Goal: Transaction & Acquisition: Purchase product/service

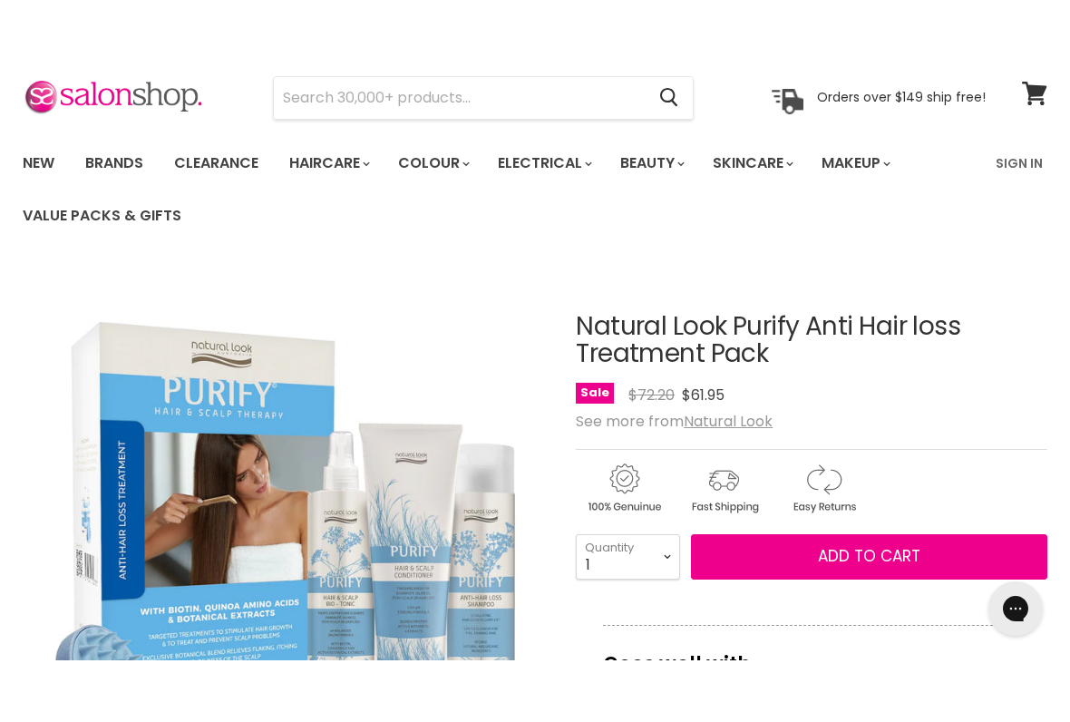
scroll to position [43, 0]
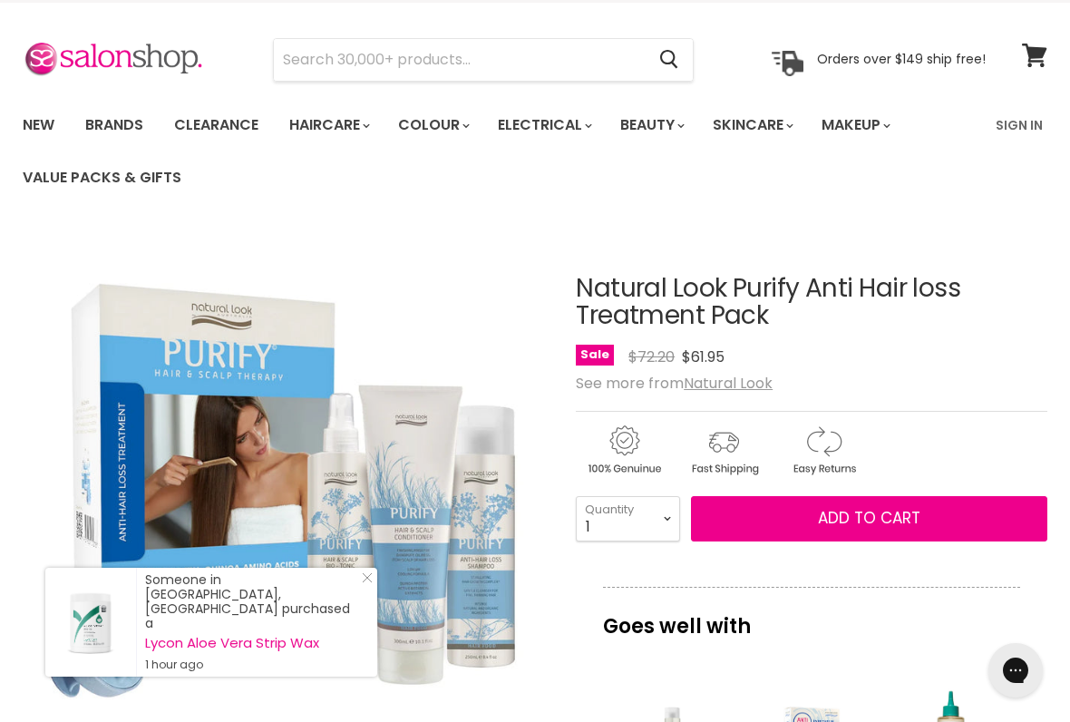
click at [755, 326] on h1 "Natural Look Purify Anti Hair loss Treatment Pack" at bounding box center [812, 303] width 472 height 56
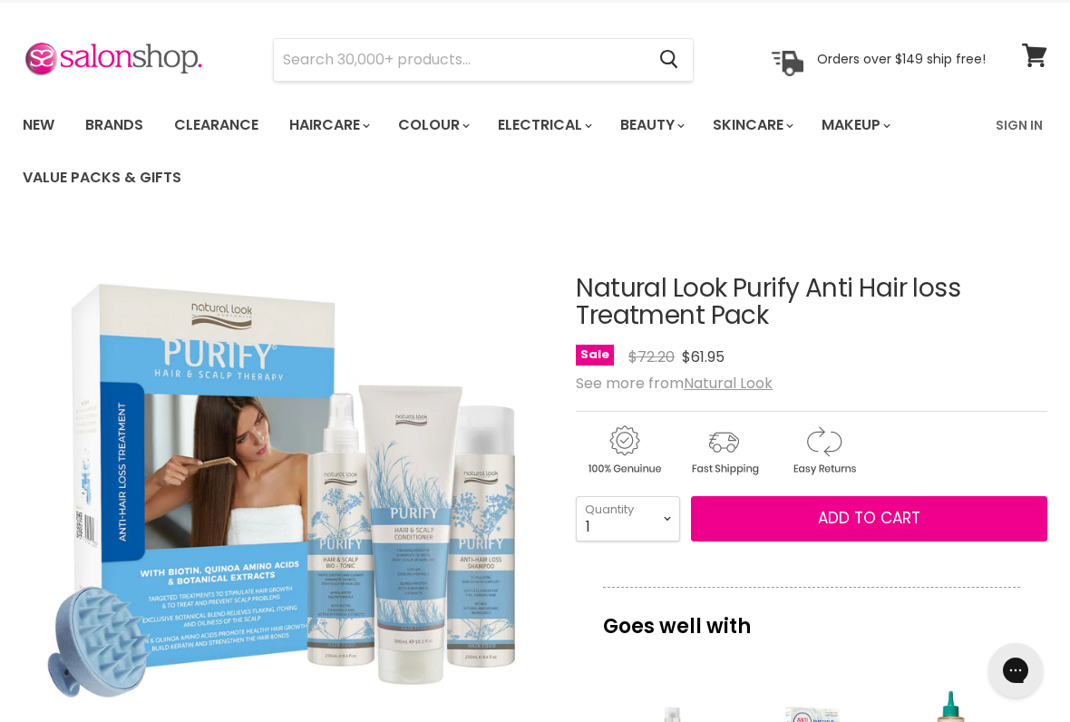
click at [716, 312] on h1 "Natural Look Purify Anti Hair loss Treatment Pack" at bounding box center [812, 303] width 472 height 56
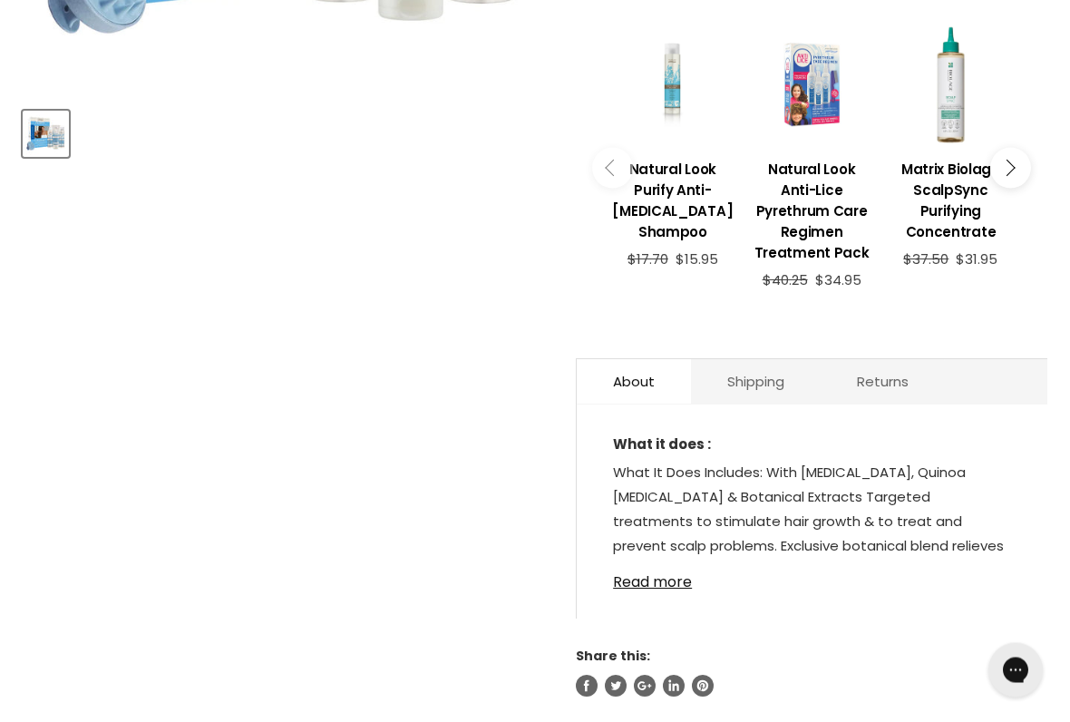
scroll to position [706, 0]
click at [674, 590] on link "Read more" at bounding box center [812, 576] width 398 height 27
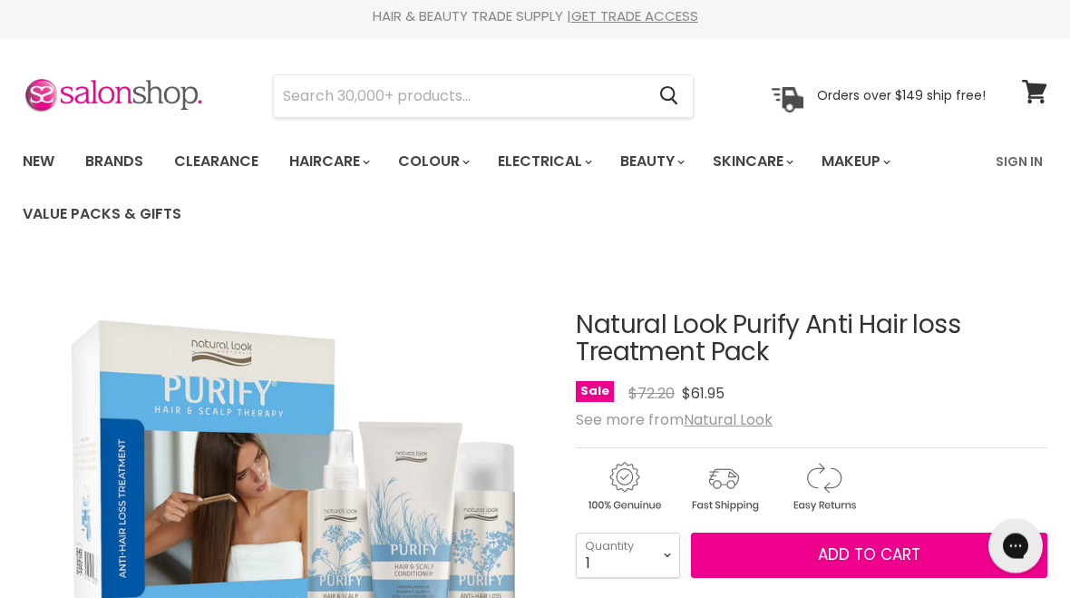
scroll to position [0, 0]
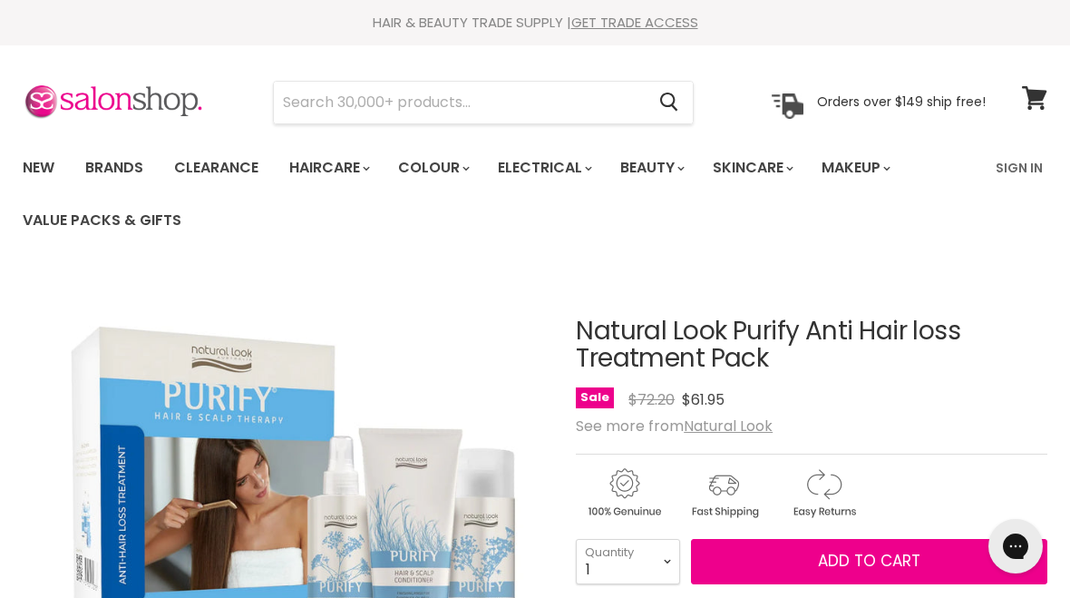
click at [812, 566] on button "Add to cart" at bounding box center [869, 561] width 356 height 45
click at [1010, 554] on icon "Open gorgias live chat" at bounding box center [1016, 546] width 18 height 18
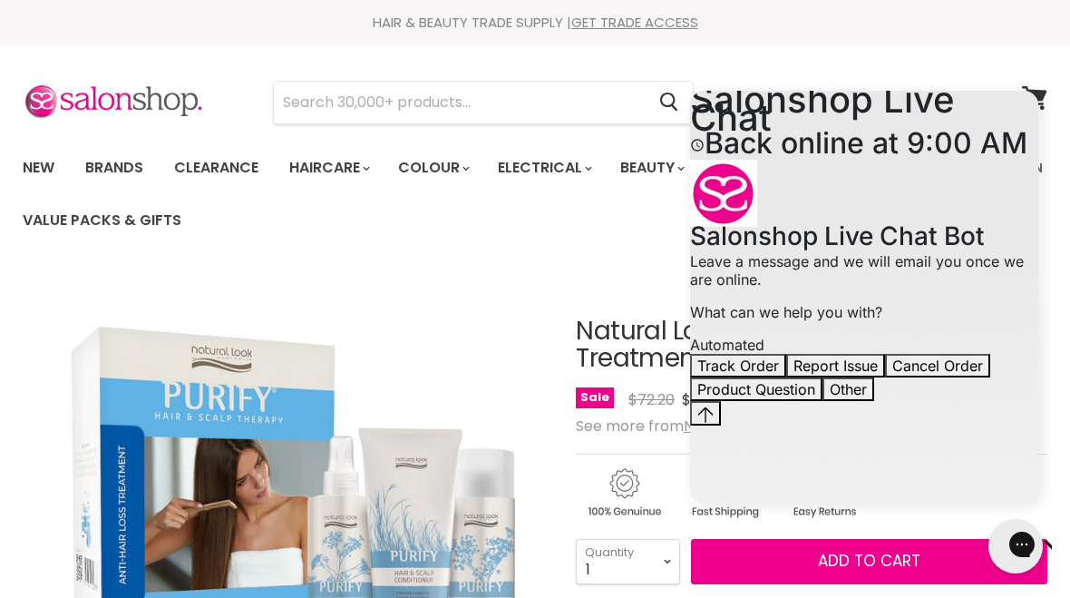
scroll to position [54, 0]
click at [470, 358] on img "Natural Look Purify Anti Hair loss Treatment Pack image. Click or Scroll to Zoo…" at bounding box center [287, 535] width 528 height 528
click at [901, 59] on section "Menu Cancel" at bounding box center [535, 93] width 1070 height 96
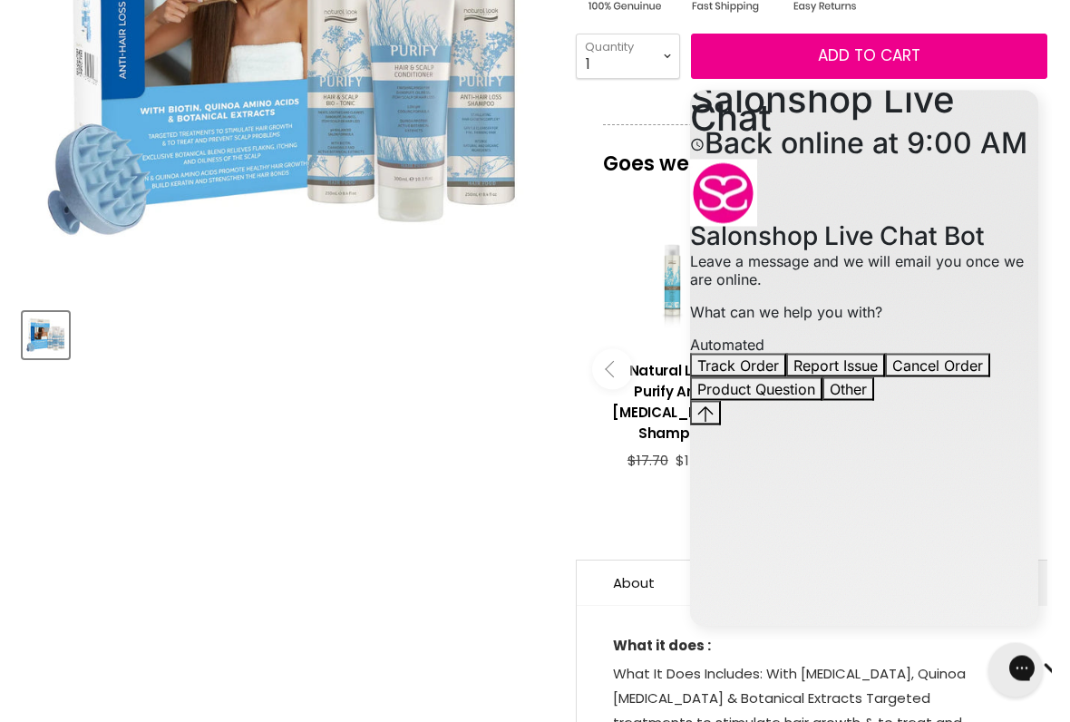
scroll to position [506, 0]
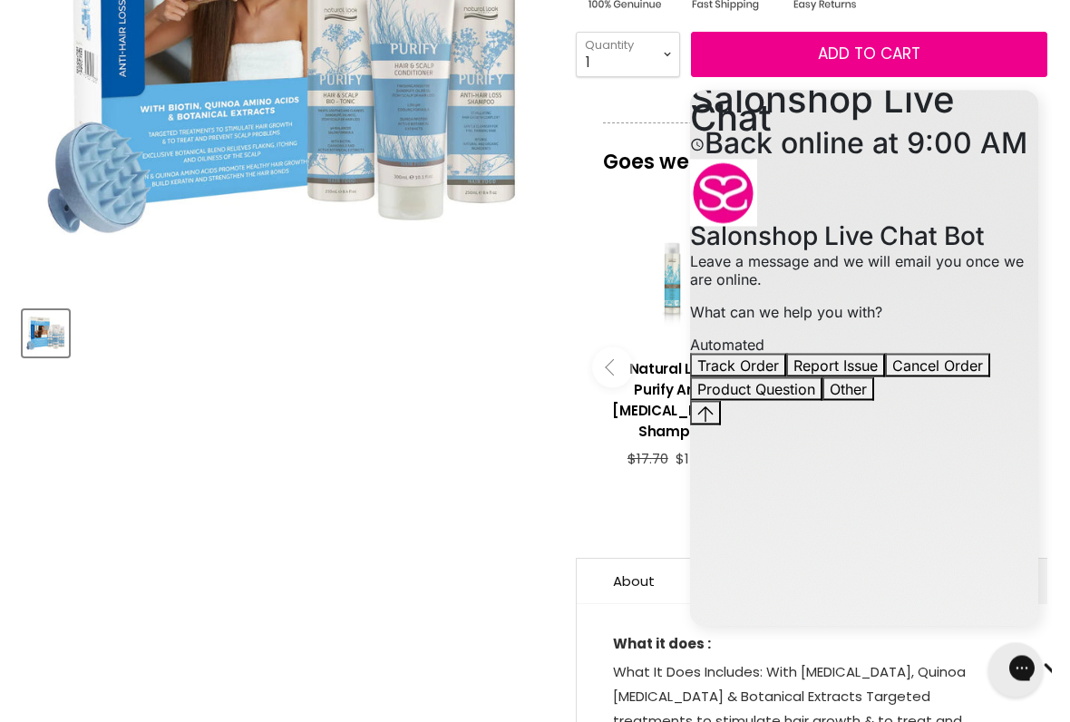
click at [1069, 679] on div "Close gorgias live chat" at bounding box center [1080, 669] width 18 height 23
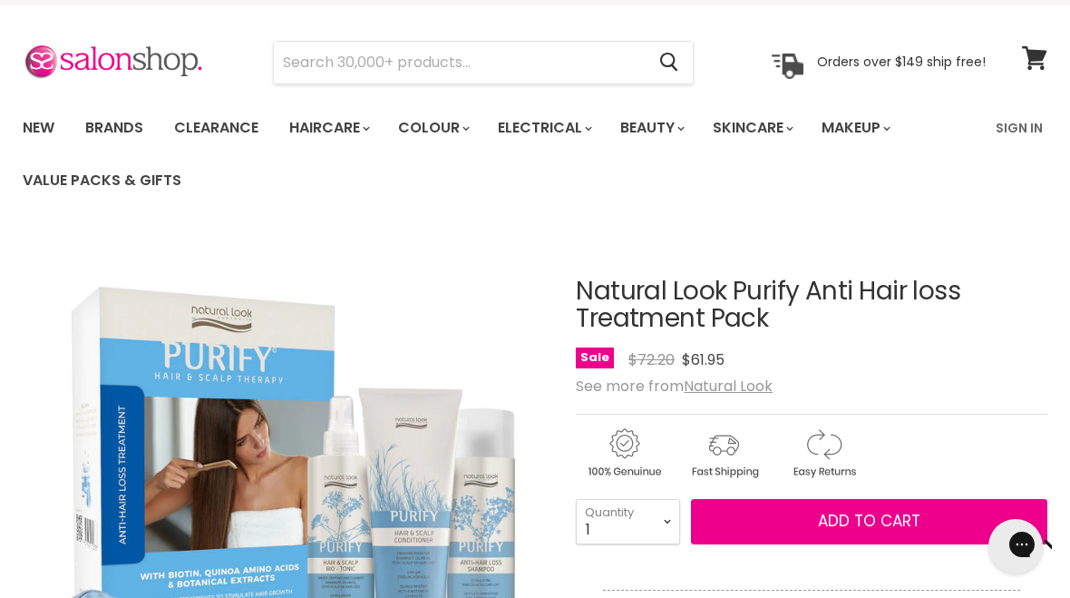
scroll to position [0, 0]
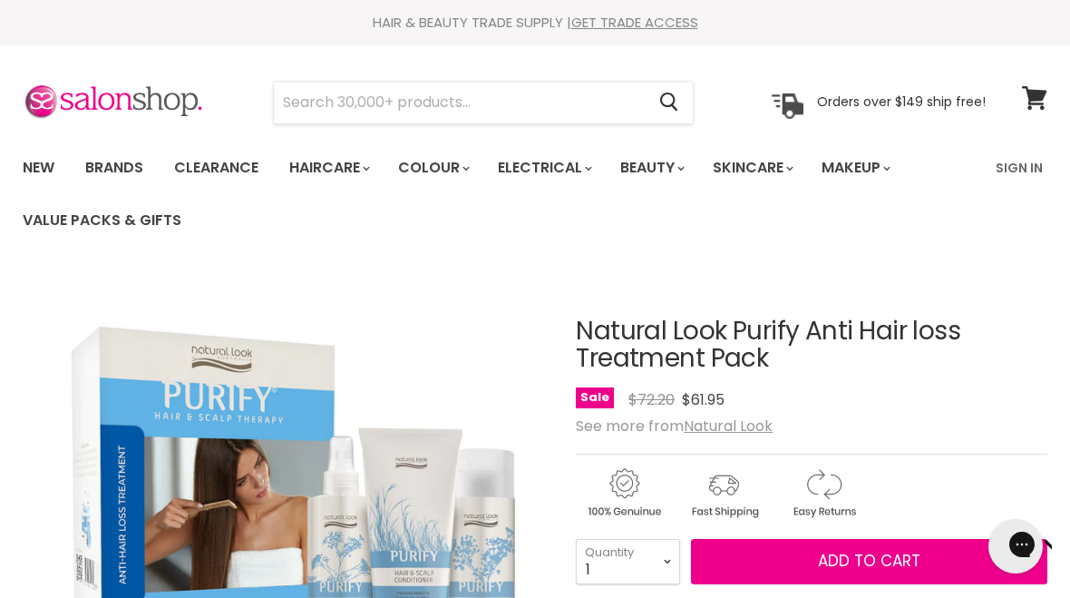
click at [901, 562] on span "Add to cart" at bounding box center [869, 561] width 102 height 22
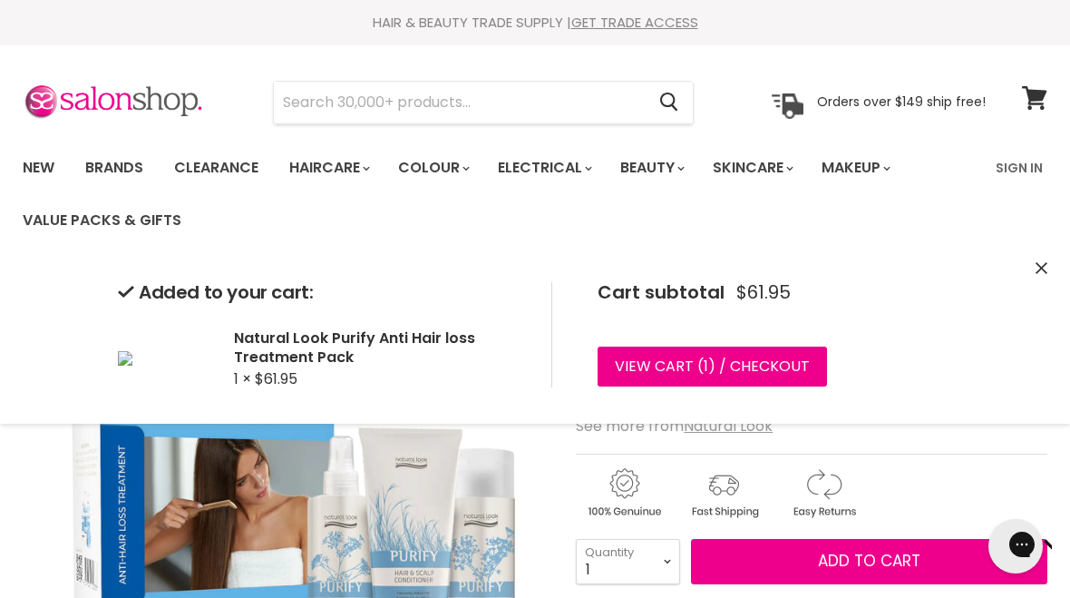
click at [776, 373] on link "View cart ( 1 ) / Checkout" at bounding box center [712, 366] width 229 height 40
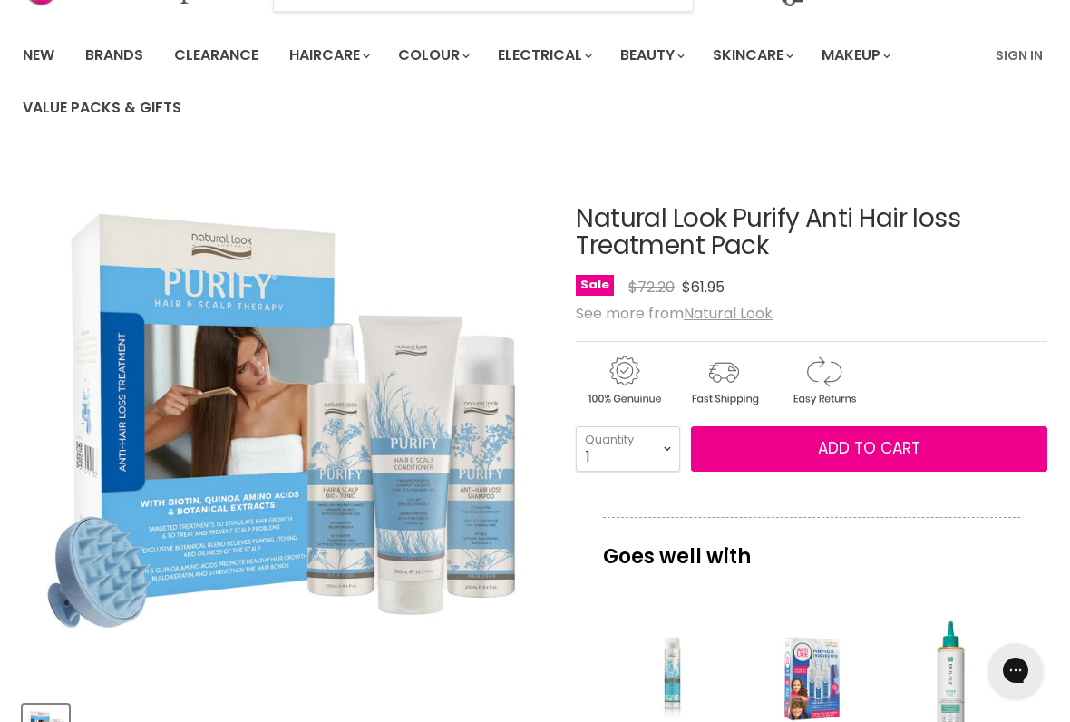
click at [460, 450] on img "Natural Look Purify Anti Hair loss Treatment Pack image. Click or Scroll to Zoo…" at bounding box center [287, 423] width 528 height 528
click at [397, 467] on img "Natural Look Purify Anti Hair loss Treatment Pack image. Click or Scroll to Zoo…" at bounding box center [287, 423] width 528 height 528
click at [421, 457] on img "Natural Look Purify Anti Hair loss Treatment Pack image. Click or Scroll to Zoo…" at bounding box center [287, 423] width 528 height 528
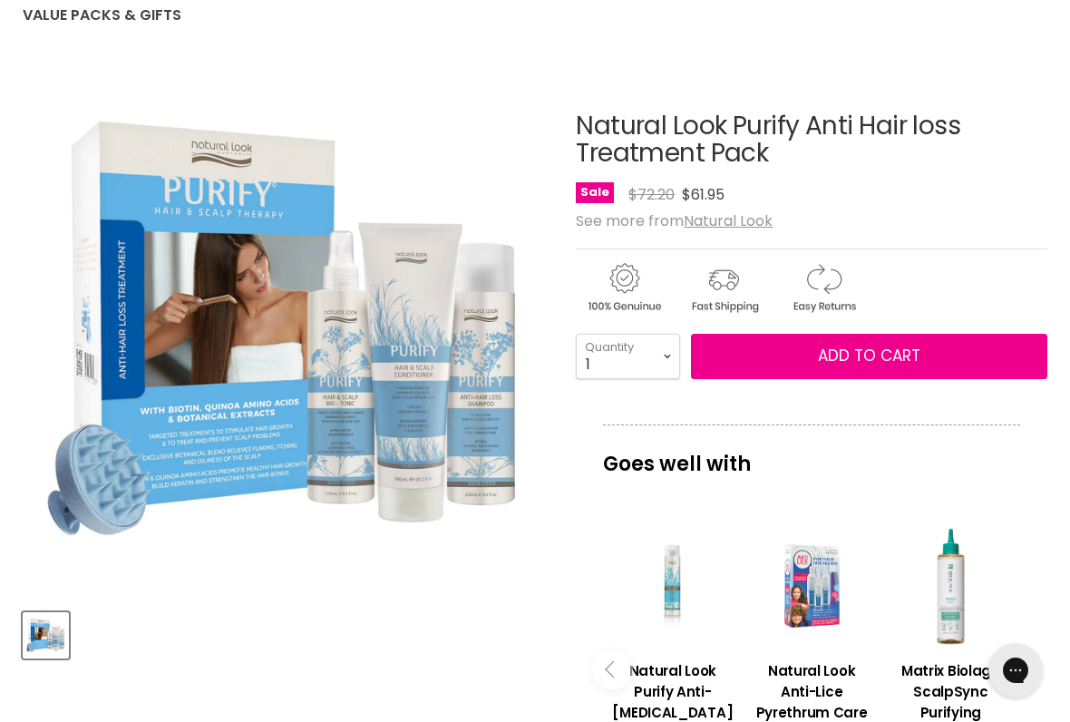
click at [385, 390] on img "Natural Look Purify Anti Hair loss Treatment Pack image. Click or Scroll to Zoo…" at bounding box center [287, 330] width 528 height 528
click at [52, 638] on img "Product thumbnails" at bounding box center [45, 635] width 43 height 43
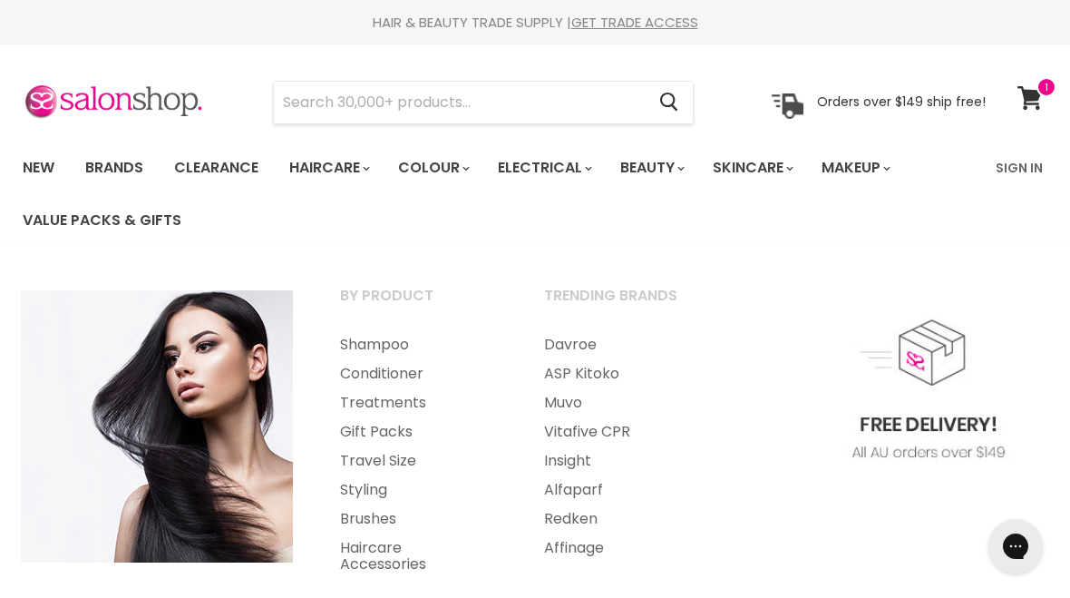
click at [394, 398] on link "Treatments" at bounding box center [417, 402] width 200 height 29
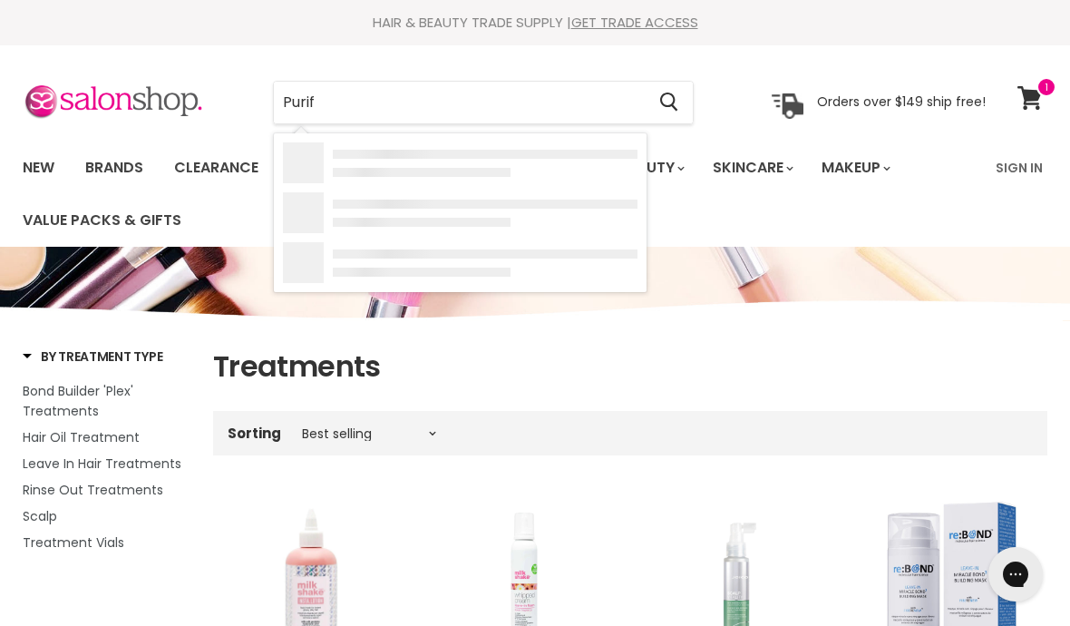
type input "Purify"
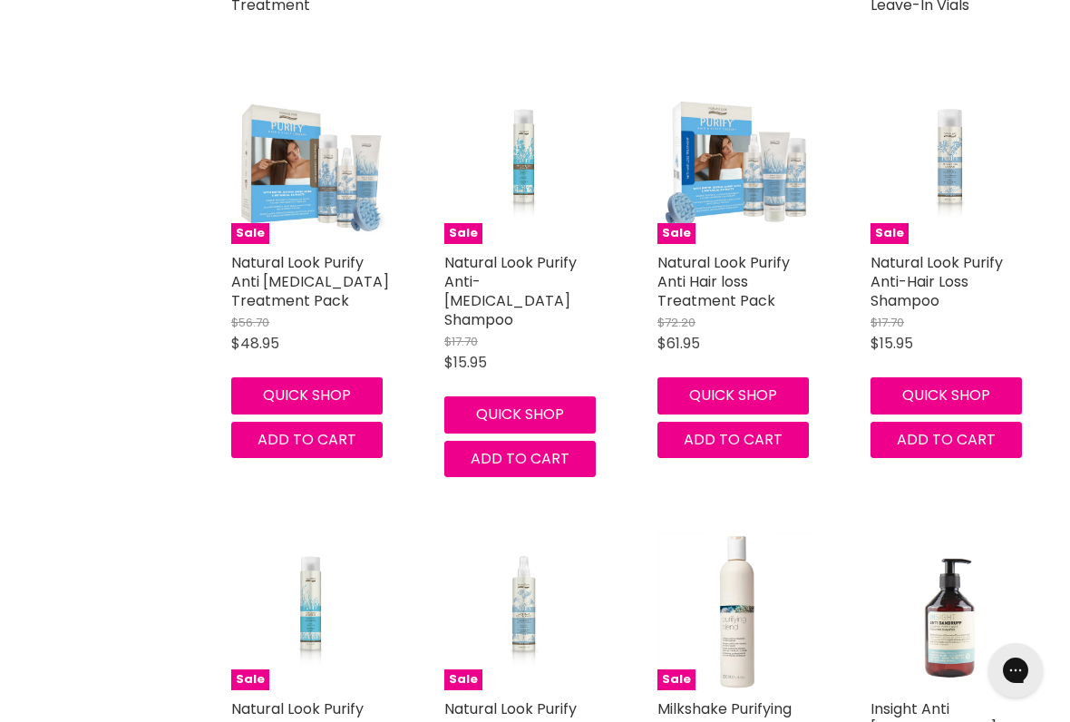
scroll to position [1750, 0]
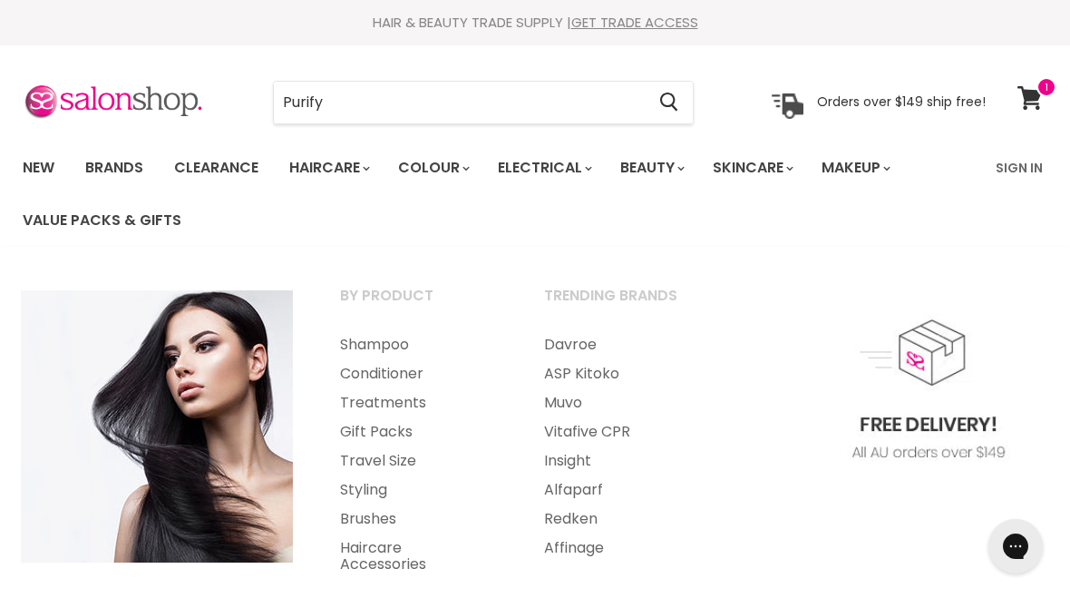
click at [398, 396] on link "Treatments" at bounding box center [417, 402] width 200 height 29
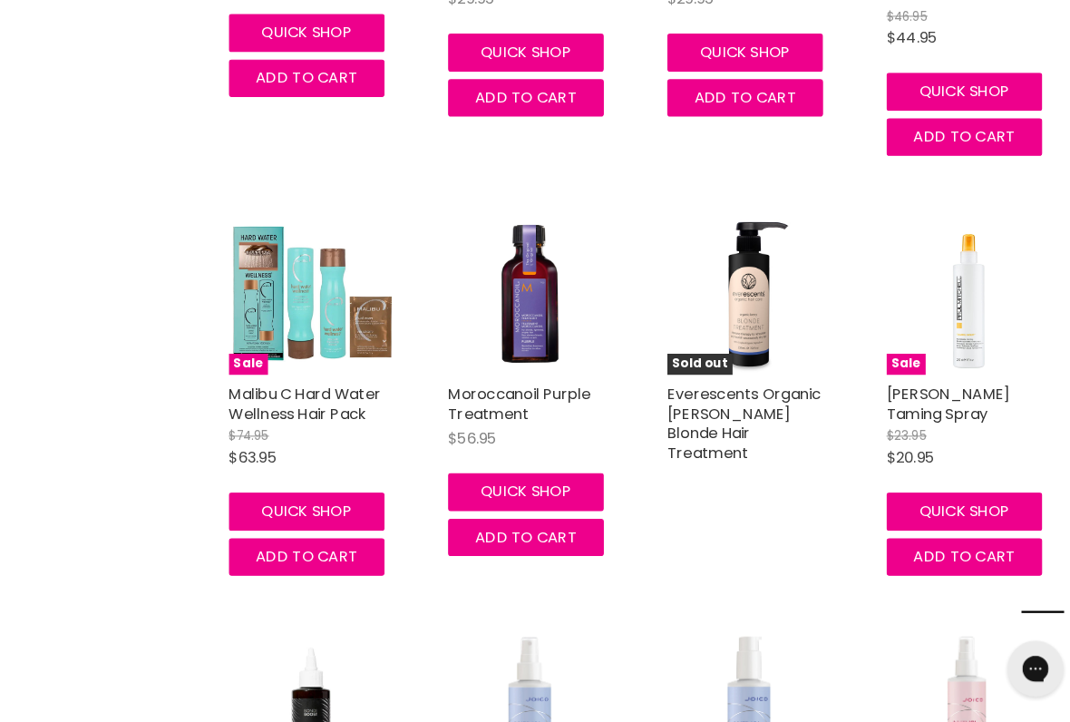
scroll to position [13785, 0]
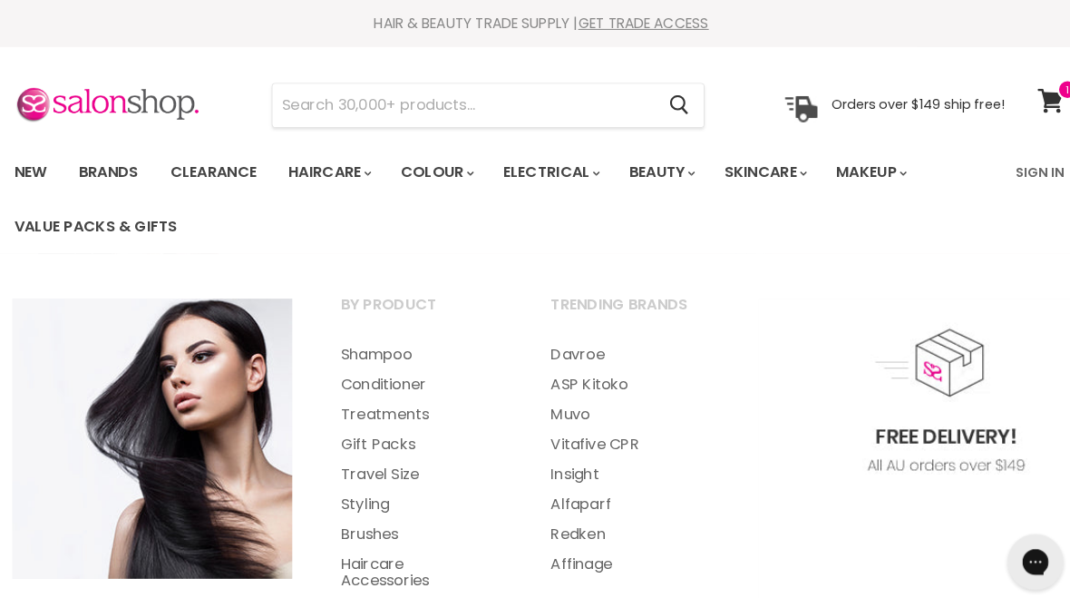
click at [400, 402] on link "Treatments" at bounding box center [417, 402] width 200 height 29
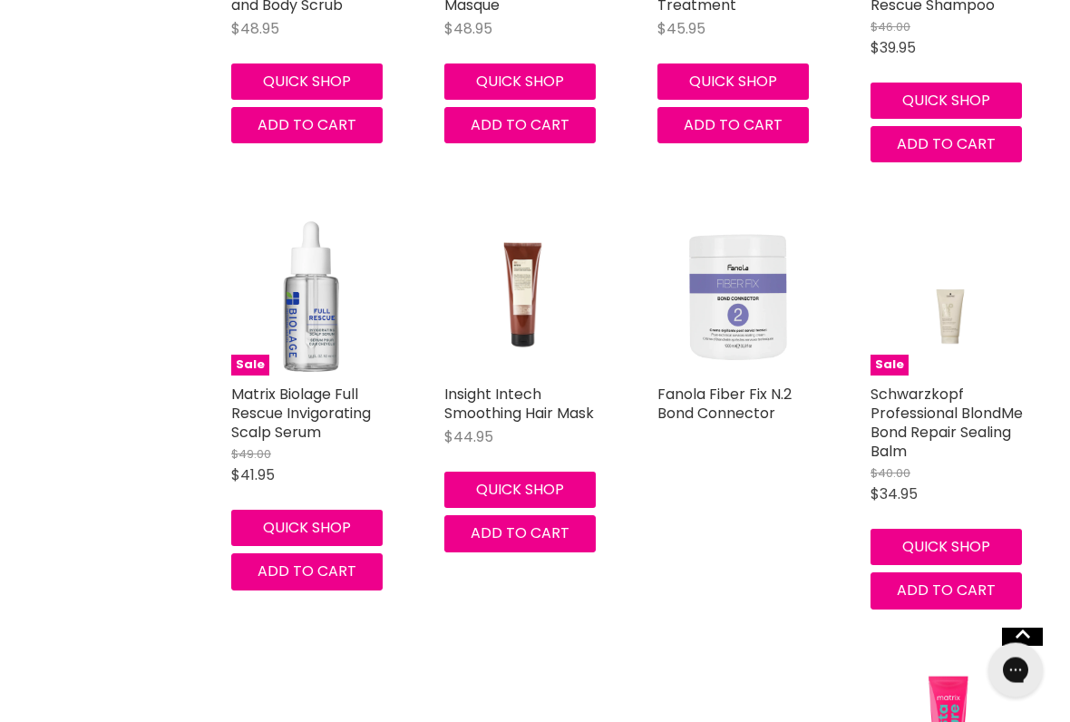
scroll to position [1118, 0]
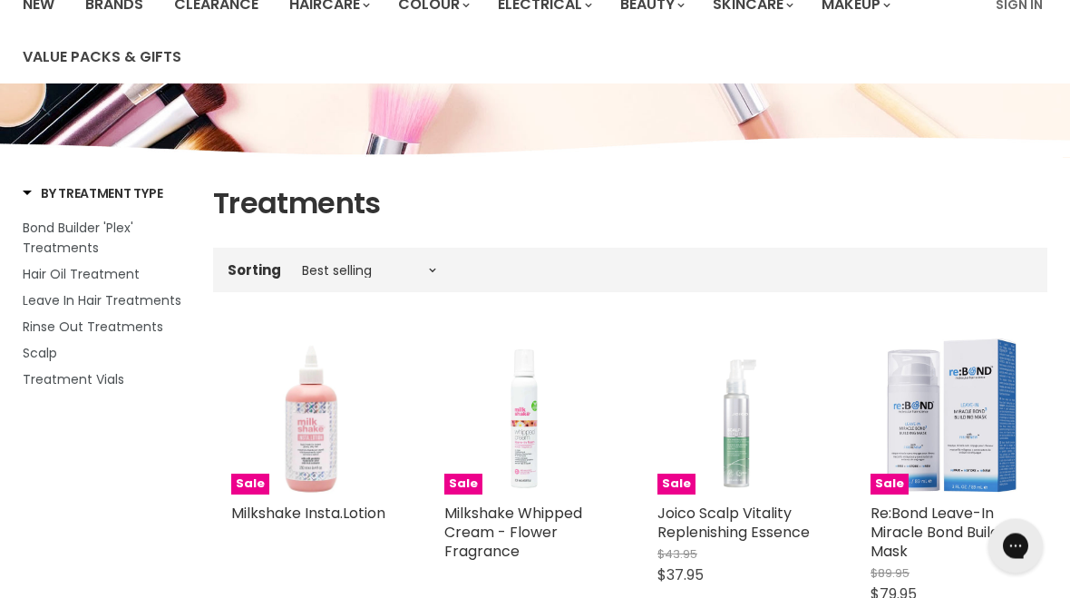
scroll to position [0, 0]
